Goal: Information Seeking & Learning: Learn about a topic

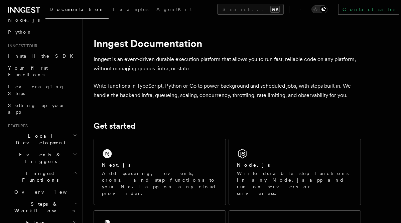
scroll to position [69, 0]
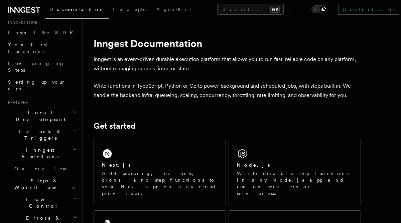
click at [59, 126] on h2 "Events & Triggers" at bounding box center [41, 135] width 73 height 19
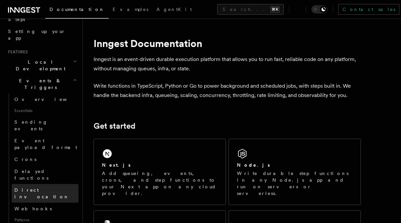
scroll to position [133, 0]
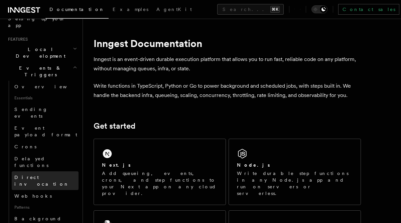
click at [48, 172] on link "Direct invocation" at bounding box center [45, 181] width 67 height 19
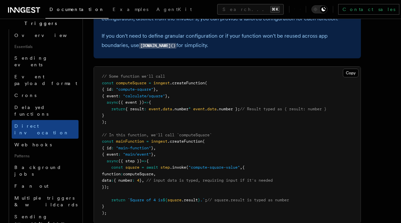
scroll to position [218, 0]
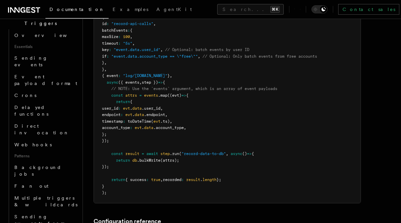
scroll to position [198, 0]
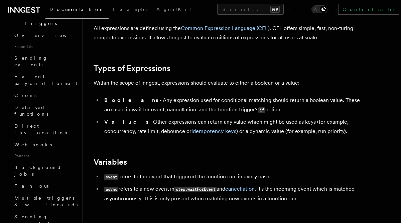
scroll to position [104, 0]
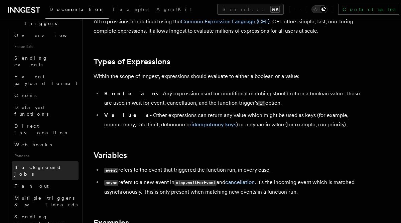
click at [45, 165] on span "Background jobs" at bounding box center [37, 171] width 47 height 12
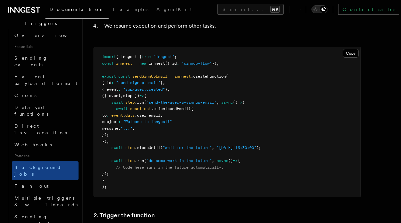
scroll to position [362, 0]
click at [42, 180] on link "Fan out" at bounding box center [45, 186] width 67 height 12
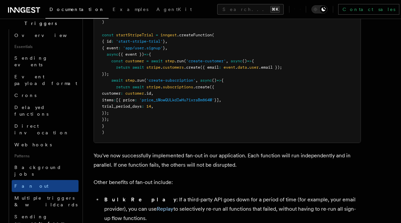
scroll to position [722, 0]
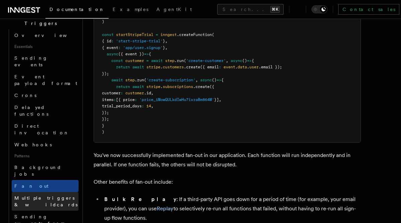
click at [48, 196] on span "Multiple triggers & wildcards" at bounding box center [45, 202] width 63 height 12
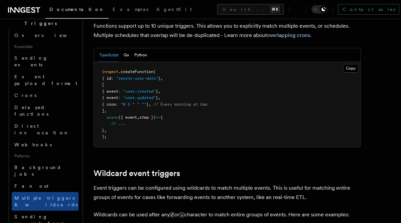
scroll to position [132, 0]
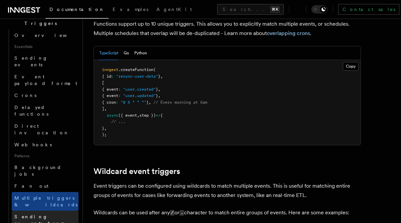
click at [48, 214] on span "Sending events from functions" at bounding box center [46, 224] width 64 height 20
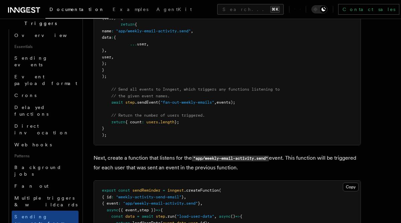
scroll to position [410, 0]
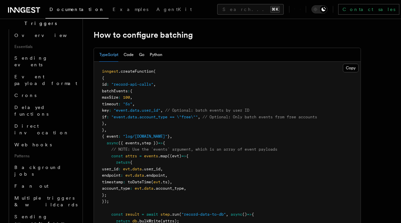
scroll to position [128, 0]
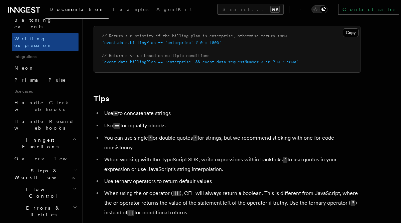
scroll to position [408, 0]
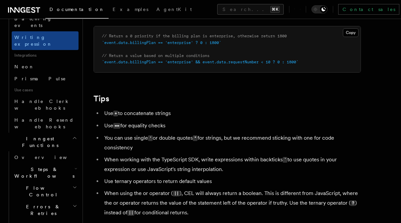
click at [74, 166] on icon "button" at bounding box center [75, 168] width 3 height 5
click at [75, 169] on icon "button" at bounding box center [76, 169] width 2 height 1
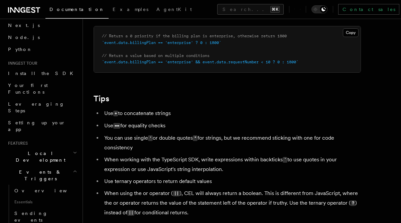
scroll to position [29, 0]
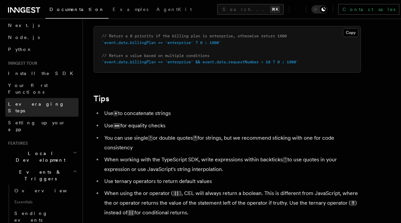
click at [48, 99] on link "Leveraging Steps" at bounding box center [41, 107] width 73 height 19
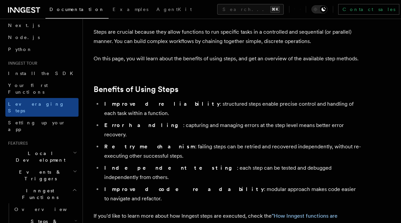
scroll to position [60, 0]
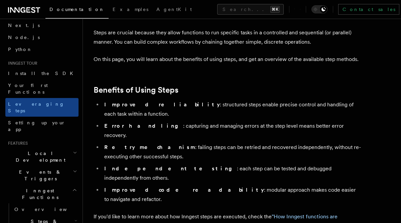
drag, startPoint x: 121, startPoint y: 131, endPoint x: 131, endPoint y: 131, distance: 9.7
click at [129, 144] on strong "Retry mechanism" at bounding box center [149, 147] width 91 height 6
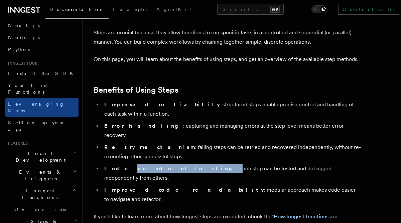
drag, startPoint x: 115, startPoint y: 149, endPoint x: 159, endPoint y: 149, distance: 43.4
click at [159, 164] on li "Independent testing : each step can be tested and debugged independently from o…" at bounding box center [231, 173] width 259 height 19
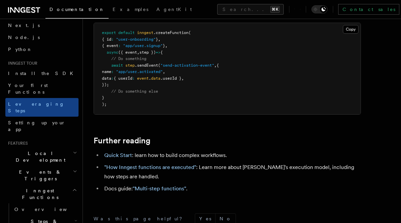
scroll to position [1485, 0]
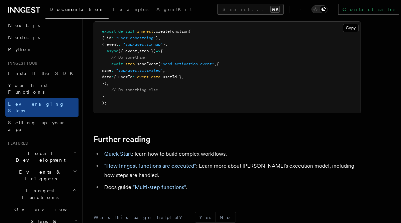
click at [37, 150] on span "Local Development" at bounding box center [38, 156] width 67 height 13
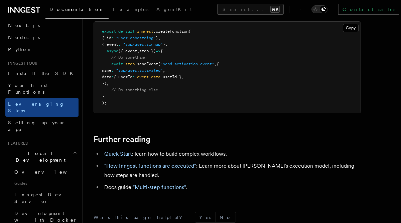
click at [37, 150] on span "Local Development" at bounding box center [38, 156] width 67 height 13
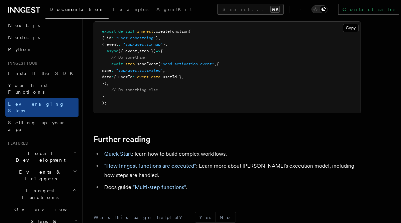
click at [43, 218] on span "Steps & Workflows" at bounding box center [43, 224] width 63 height 13
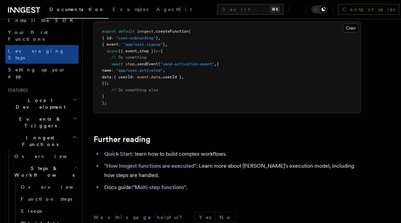
scroll to position [99, 0]
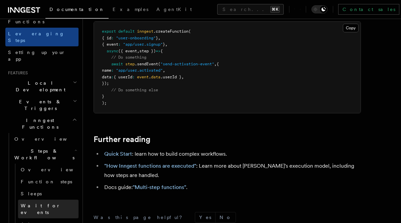
click at [44, 203] on span "Wait for events" at bounding box center [41, 209] width 40 height 12
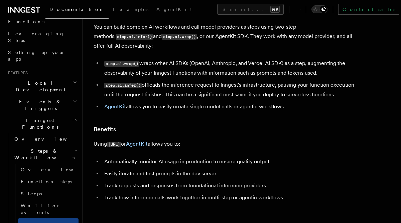
scroll to position [56, 0]
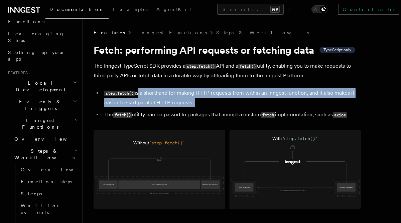
drag, startPoint x: 138, startPoint y: 95, endPoint x: 198, endPoint y: 118, distance: 64.4
click at [197, 116] on ul "step.fetch() is a shorthand for making HTTP requests from within an Inngest fun…" at bounding box center [227, 104] width 267 height 31
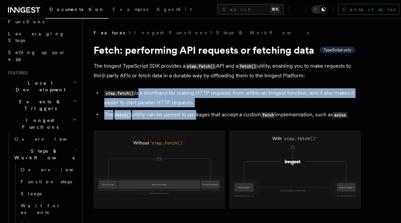
click at [215, 105] on li "step.fetch() is a shorthand for making HTTP requests from within an Inngest fun…" at bounding box center [231, 98] width 259 height 19
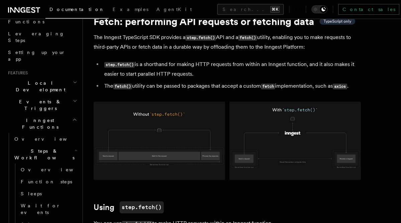
scroll to position [30, 0]
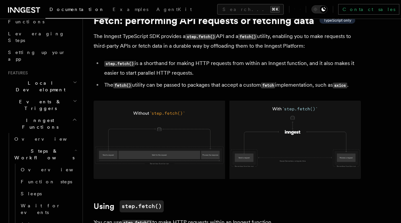
click at [243, 70] on li "step.fetch() is a shorthand for making HTTP requests from within an Inngest fun…" at bounding box center [231, 68] width 259 height 19
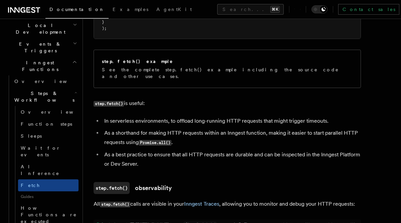
scroll to position [163, 0]
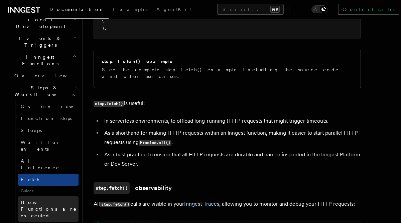
click at [58, 200] on span "How Functions are executed" at bounding box center [49, 209] width 56 height 19
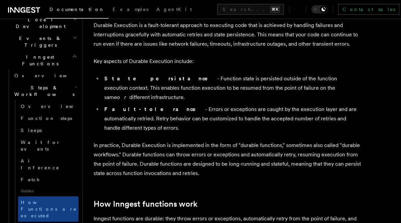
scroll to position [123, 0]
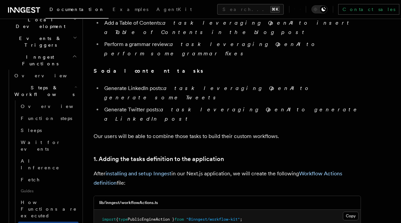
scroll to position [595, 0]
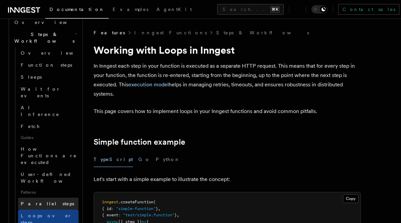
scroll to position [225, 0]
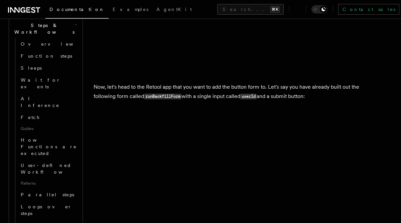
scroll to position [491, 0]
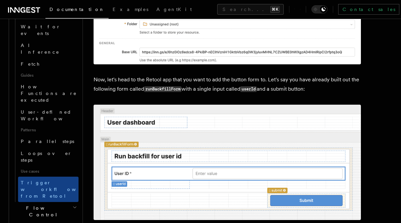
scroll to position [290, 0]
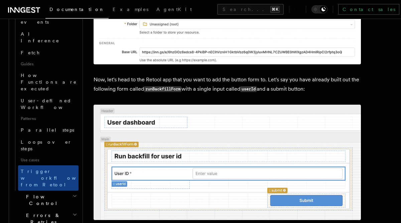
click at [60, 210] on h2 "Errors & Retries" at bounding box center [45, 219] width 67 height 19
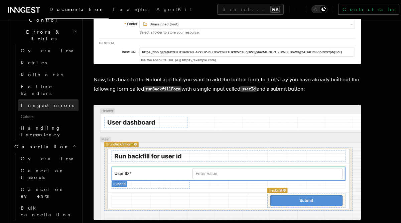
scroll to position [479, 0]
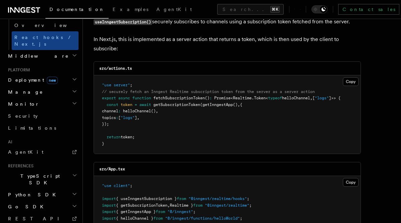
scroll to position [79, 0]
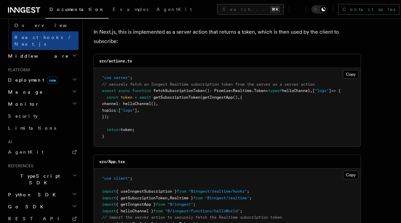
click at [190, 92] on span "fetchSubscriptionToken" at bounding box center [178, 91] width 51 height 5
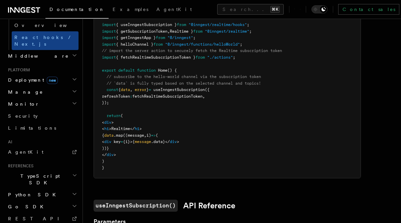
scroll to position [250, 0]
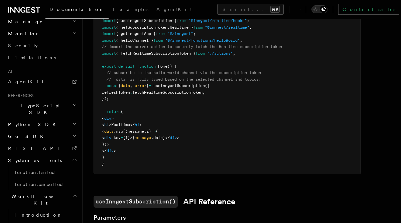
scroll to position [422, 0]
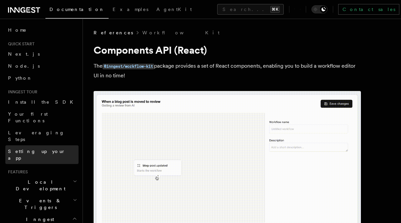
scroll to position [2, 0]
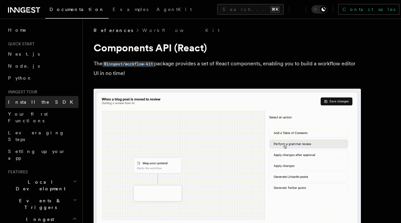
click at [31, 101] on span "Install the SDK" at bounding box center [42, 102] width 69 height 5
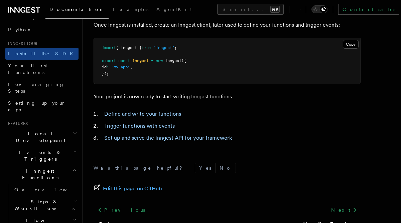
scroll to position [49, 0]
click at [73, 149] on icon "button" at bounding box center [75, 151] width 4 height 5
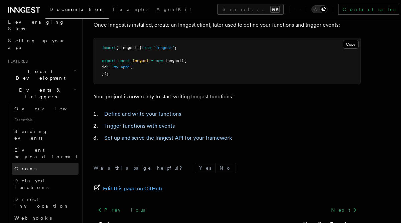
scroll to position [114, 0]
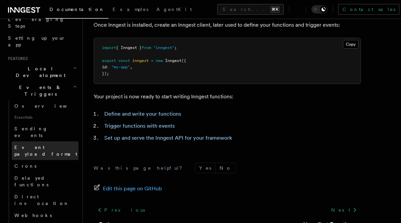
click at [48, 145] on span "Event payload format" at bounding box center [45, 151] width 63 height 12
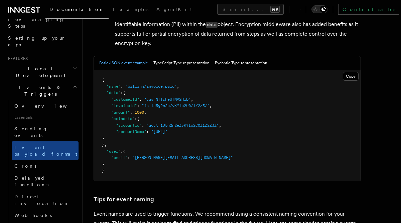
scroll to position [269, 0]
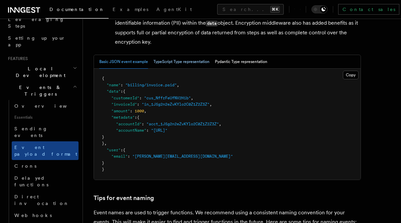
click at [167, 62] on button "TypeScript Type representation" at bounding box center [181, 62] width 56 height 14
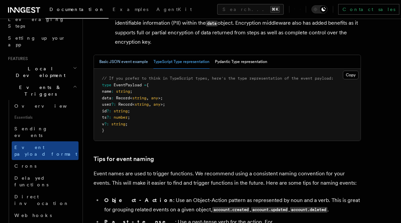
click at [130, 66] on button "Basic JSON event example" at bounding box center [123, 62] width 49 height 14
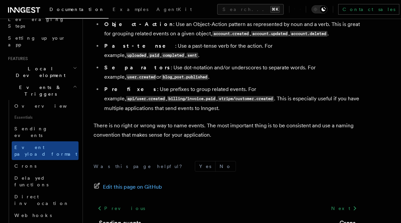
scroll to position [484, 0]
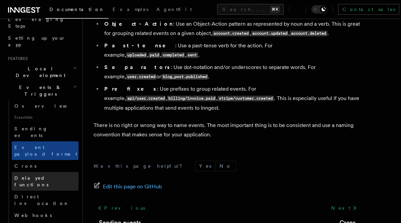
click at [46, 176] on span "Delayed functions" at bounding box center [31, 182] width 34 height 12
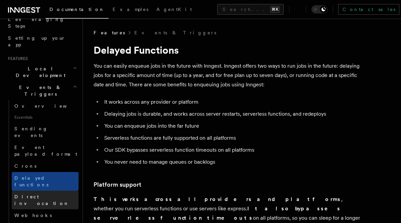
click at [45, 194] on span "Direct invocation" at bounding box center [41, 200] width 55 height 12
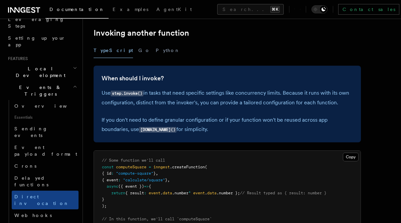
scroll to position [134, 0]
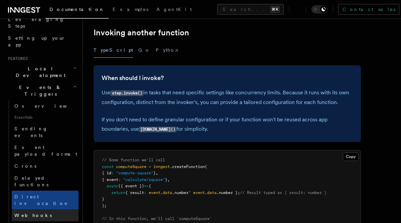
click at [36, 210] on link "Webhooks" at bounding box center [45, 216] width 67 height 12
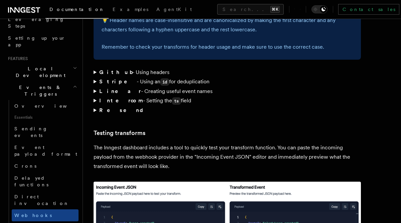
scroll to position [1185, 0]
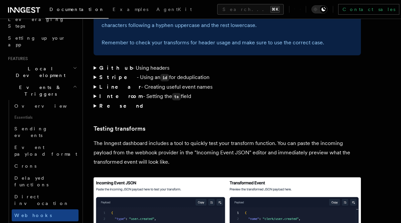
click at [94, 63] on summary "Github - Using headers" at bounding box center [227, 67] width 267 height 9
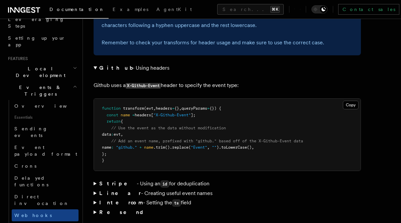
click at [95, 63] on summary "Github - Using headers" at bounding box center [227, 67] width 267 height 9
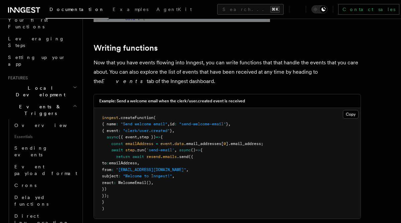
scroll to position [94, 0]
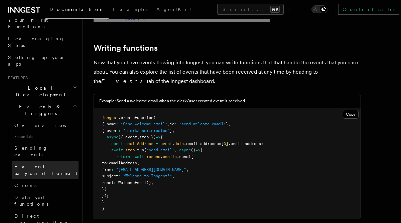
click at [52, 164] on span "Event payload format" at bounding box center [45, 170] width 63 height 12
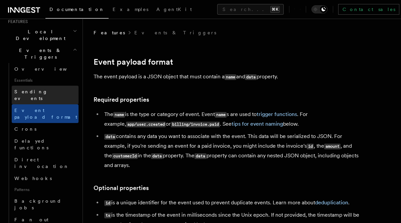
scroll to position [151, 0]
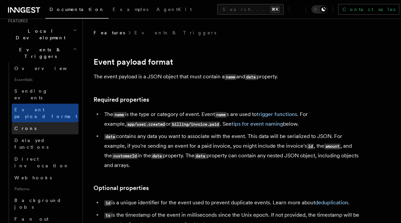
click at [34, 123] on link "Crons" at bounding box center [45, 129] width 67 height 12
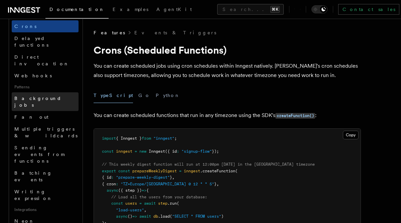
scroll to position [257, 0]
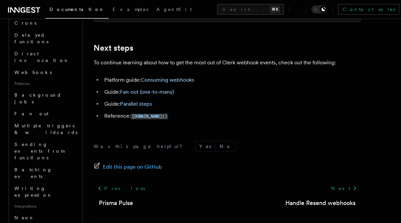
scroll to position [2305, 0]
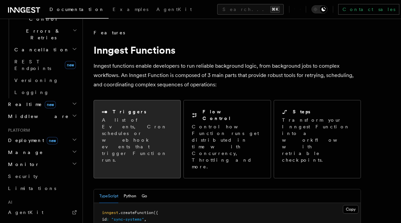
click at [145, 137] on p "A list of Events, Cron schedules or webhook events that trigger Function runs." at bounding box center [137, 140] width 70 height 47
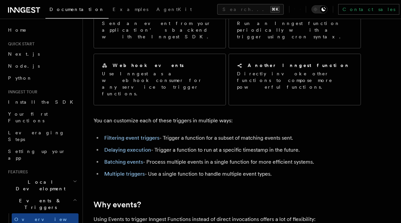
scroll to position [77, 0]
click at [145, 136] on link "Filtering event triggers" at bounding box center [131, 139] width 55 height 6
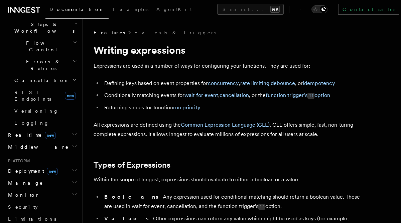
scroll to position [571, 0]
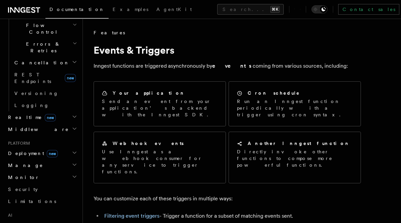
scroll to position [77, 0]
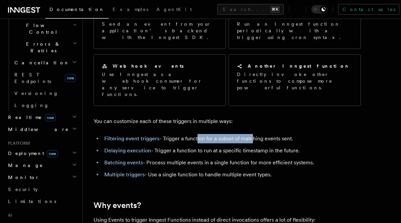
drag, startPoint x: 195, startPoint y: 120, endPoint x: 250, endPoint y: 118, distance: 54.5
click at [250, 134] on li "Filtering event triggers - Trigger a function for a subset of matching events s…" at bounding box center [231, 138] width 259 height 9
click at [270, 134] on li "Filtering event triggers - Trigger a function for a subset of matching events s…" at bounding box center [231, 138] width 259 height 9
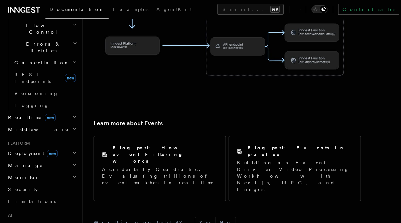
scroll to position [445, 0]
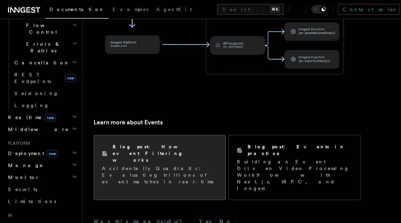
click at [179, 144] on div "Blog post: How event Filtering works Accidentally Quadratic: Evaluating trillio…" at bounding box center [160, 165] width 116 height 42
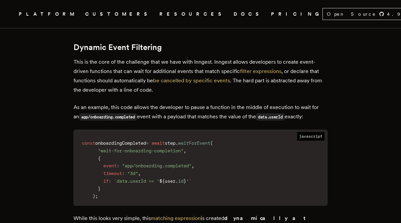
scroll to position [381, 0]
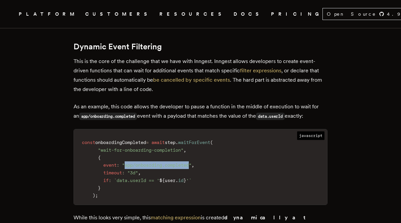
drag, startPoint x: 129, startPoint y: 165, endPoint x: 196, endPoint y: 164, distance: 67.2
click at [191, 164] on span ""app/onboarding.completed"" at bounding box center [156, 165] width 69 height 5
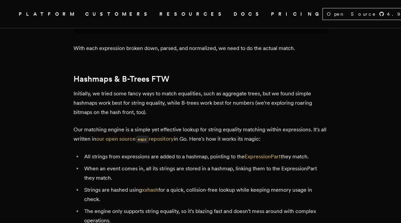
scroll to position [2243, 0]
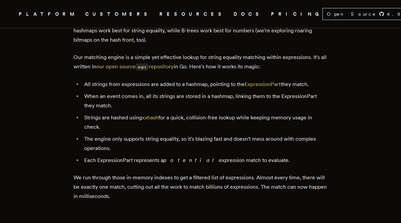
click at [172, 173] on p "We run through those in-memory indexes to get a filtered list of expressions. A…" at bounding box center [200, 187] width 254 height 28
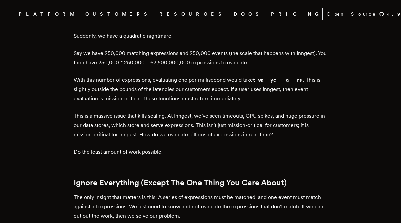
scroll to position [1552, 0]
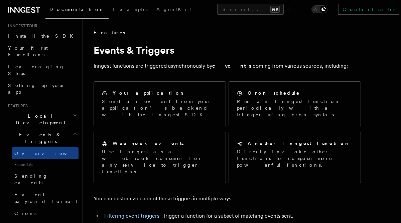
scroll to position [75, 0]
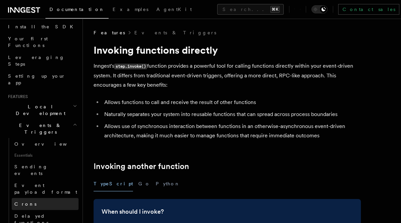
click at [45, 198] on link "Crons" at bounding box center [45, 204] width 67 height 12
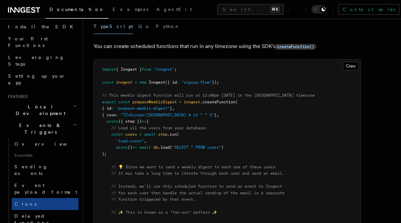
scroll to position [69, 0]
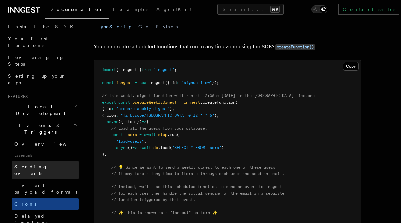
click at [38, 164] on span "Sending events" at bounding box center [30, 170] width 33 height 12
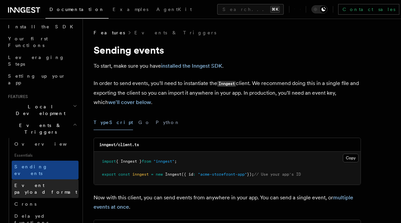
click at [37, 183] on span "Event payload format" at bounding box center [45, 189] width 63 height 12
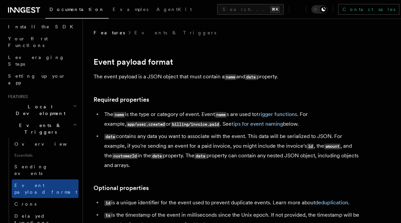
click at [178, 150] on li "data contains any data you want to associate with the event. This data will be …" at bounding box center [231, 151] width 259 height 38
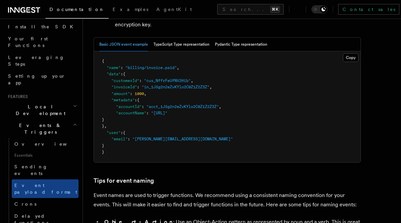
scroll to position [287, 0]
